Goal: Navigation & Orientation: Find specific page/section

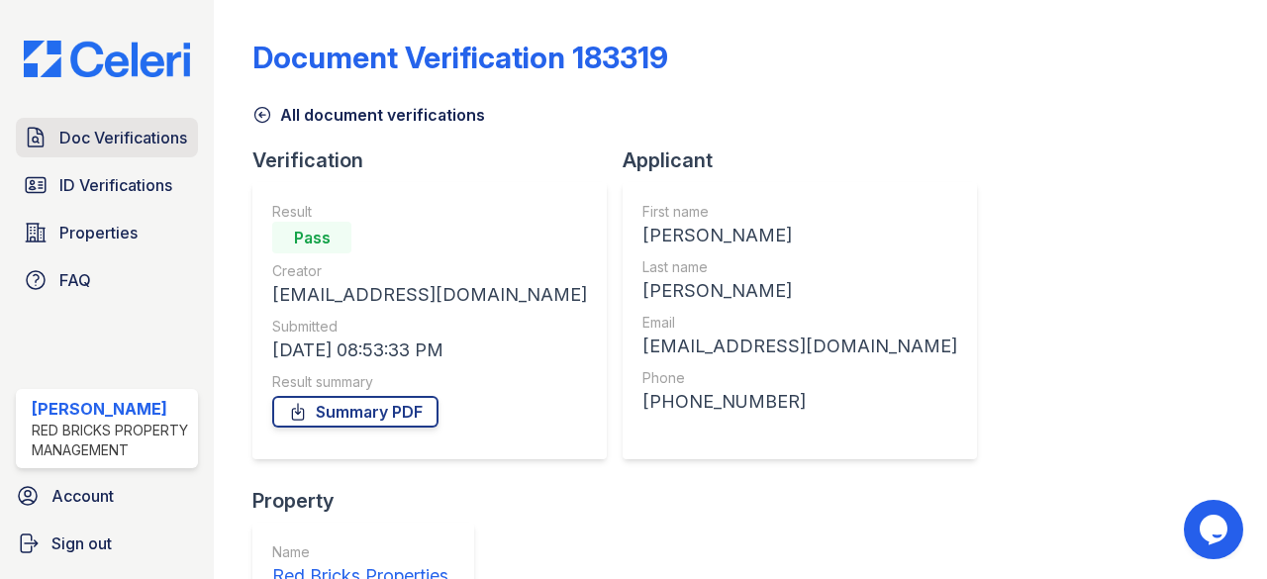
click at [121, 127] on span "Doc Verifications" at bounding box center [123, 138] width 128 height 24
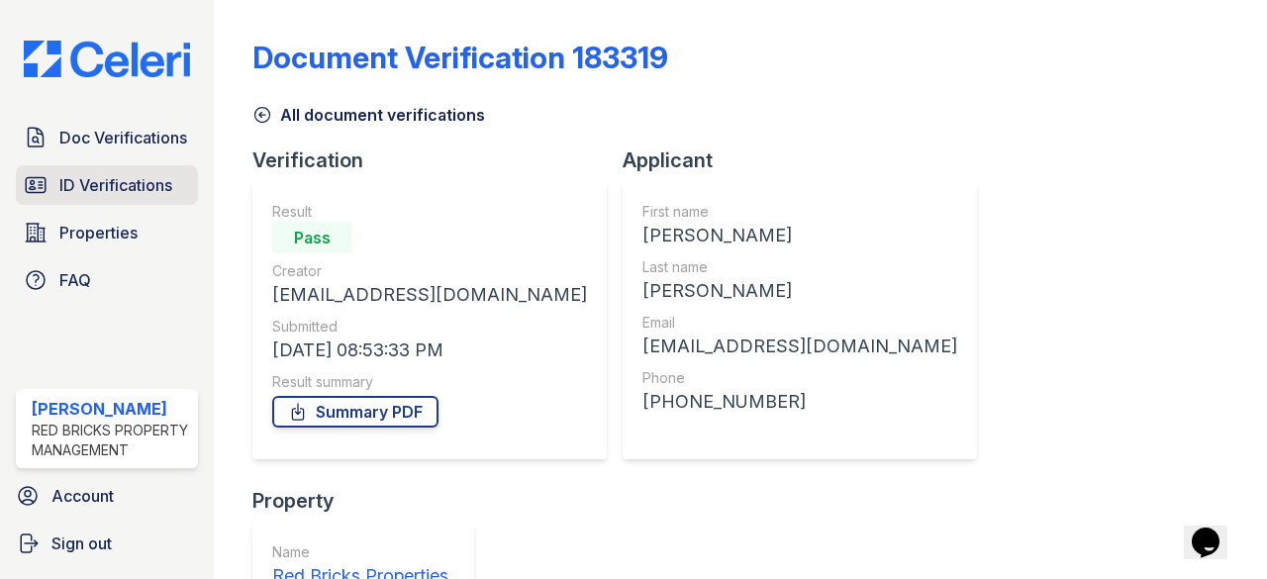
click at [86, 173] on span "ID Verifications" at bounding box center [115, 185] width 113 height 24
